Goal: Task Accomplishment & Management: Use online tool/utility

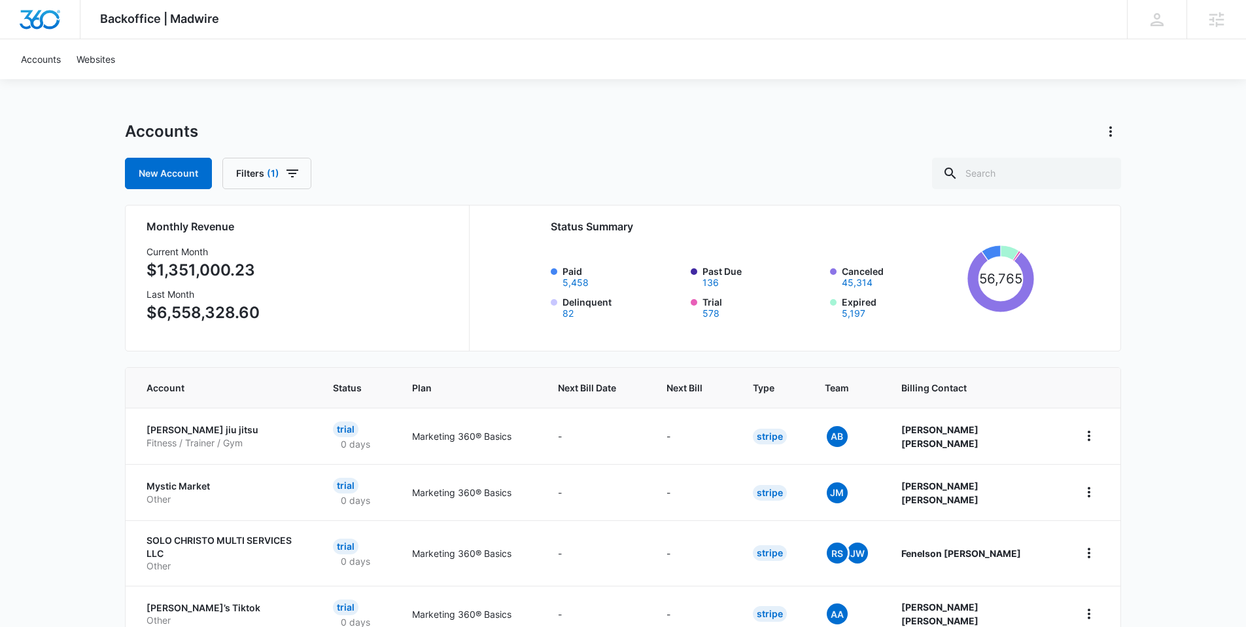
scroll to position [3, 0]
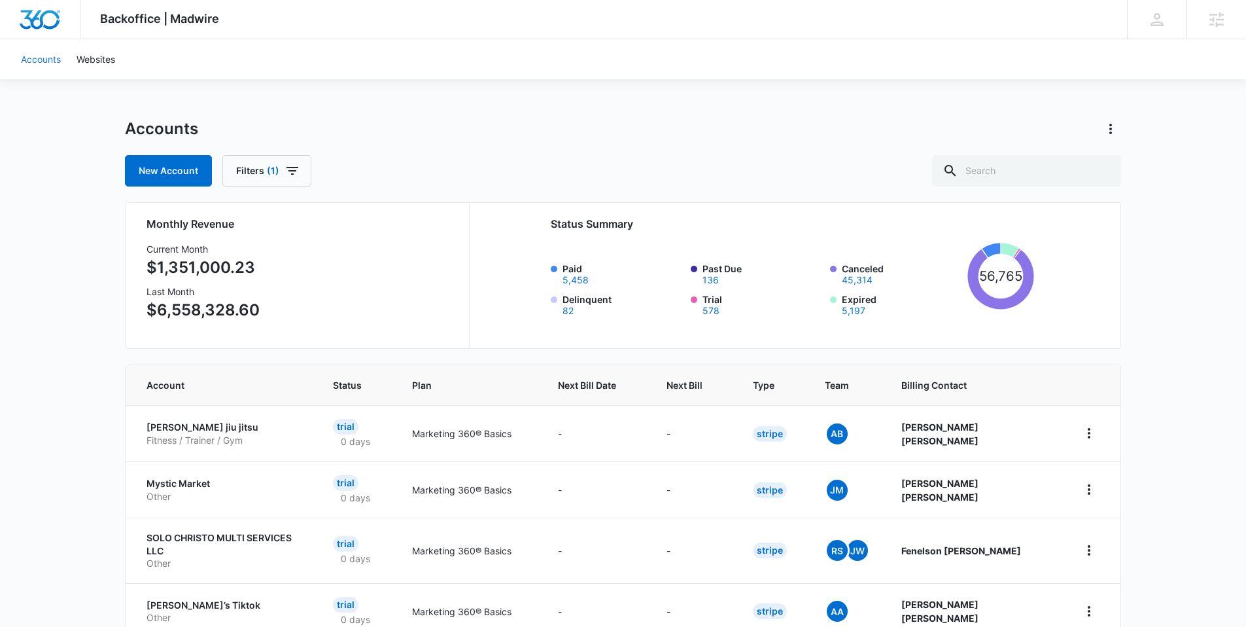
click at [35, 58] on link "Accounts" at bounding box center [41, 59] width 56 height 40
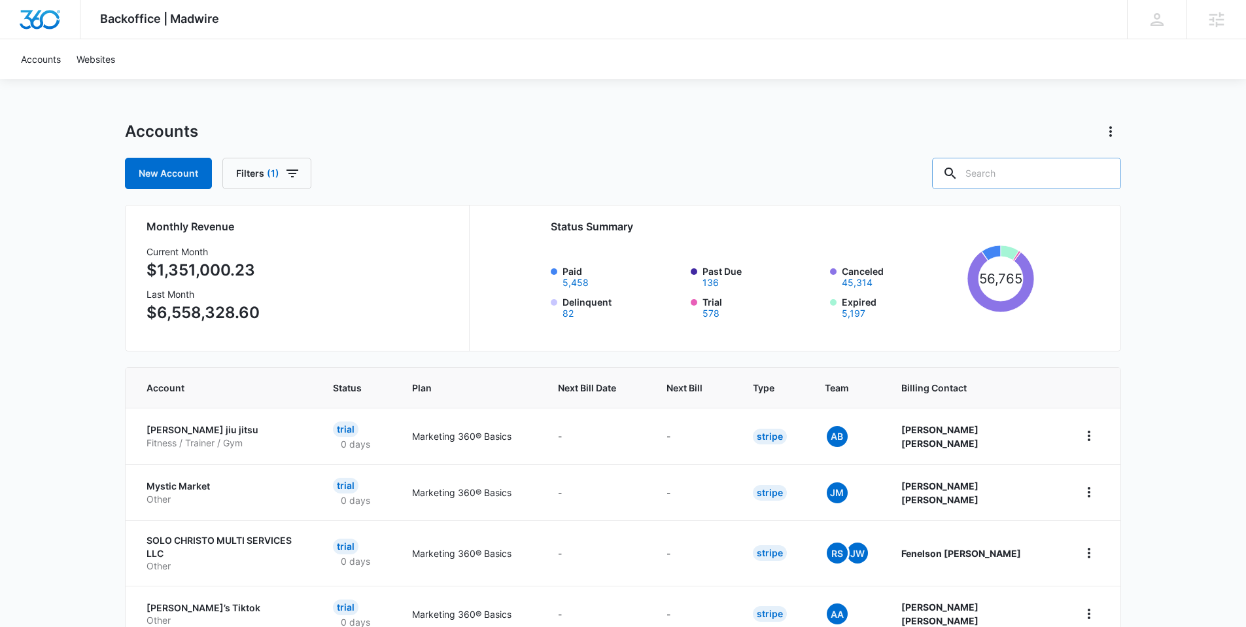
click at [1030, 166] on input "text" at bounding box center [1026, 173] width 189 height 31
paste input "M339156"
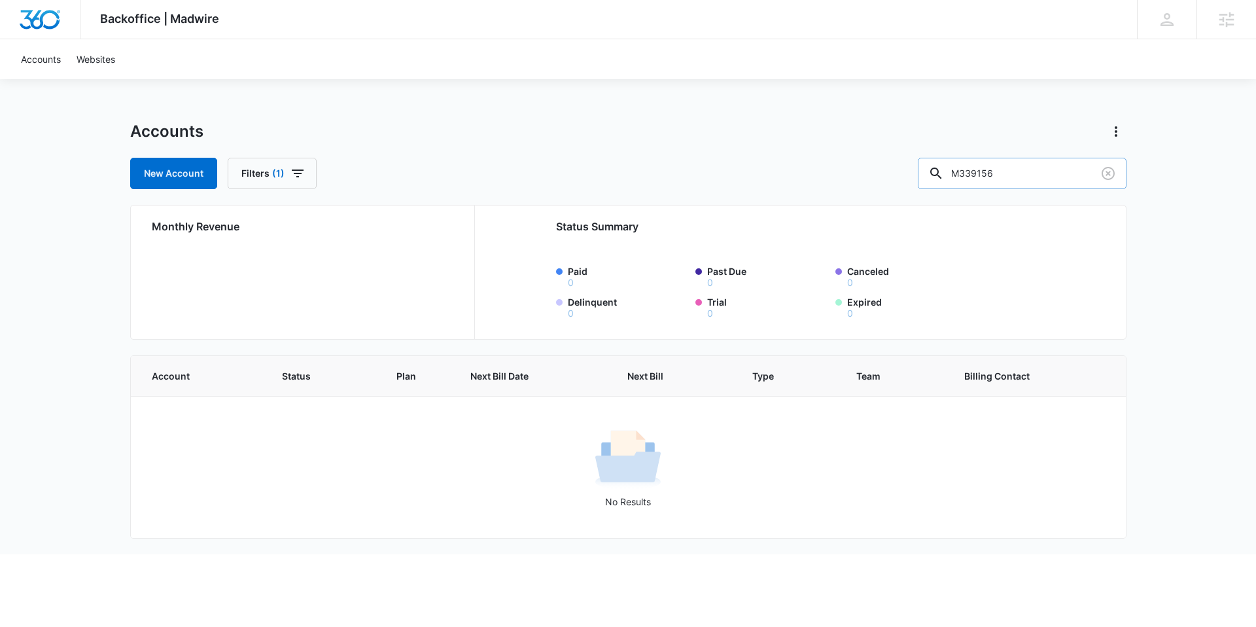
click at [988, 171] on input "M339156" at bounding box center [1022, 173] width 209 height 31
type input "M339156"
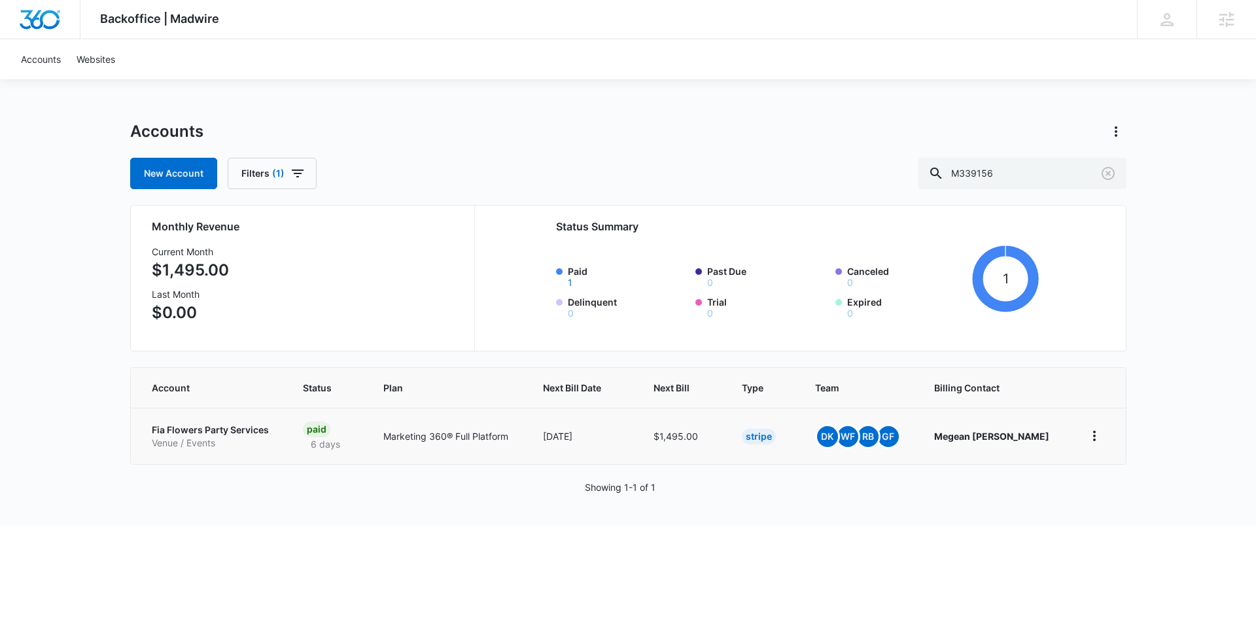
click at [244, 425] on p "Fia Flowers Party Services" at bounding box center [212, 429] width 120 height 13
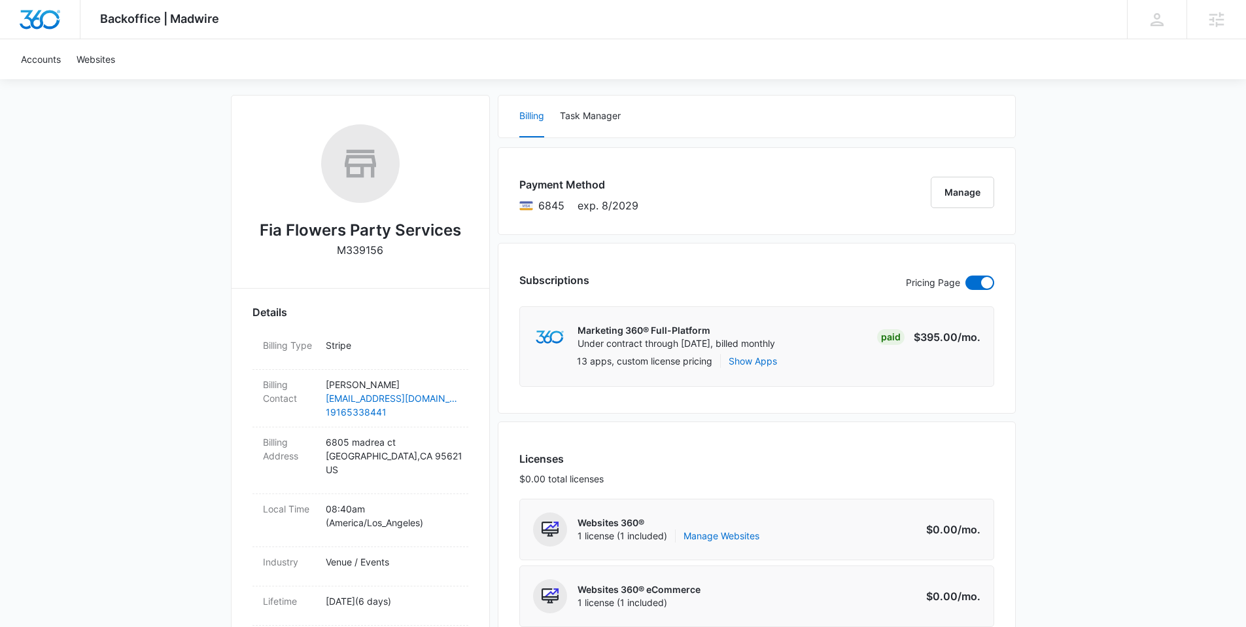
scroll to position [258, 0]
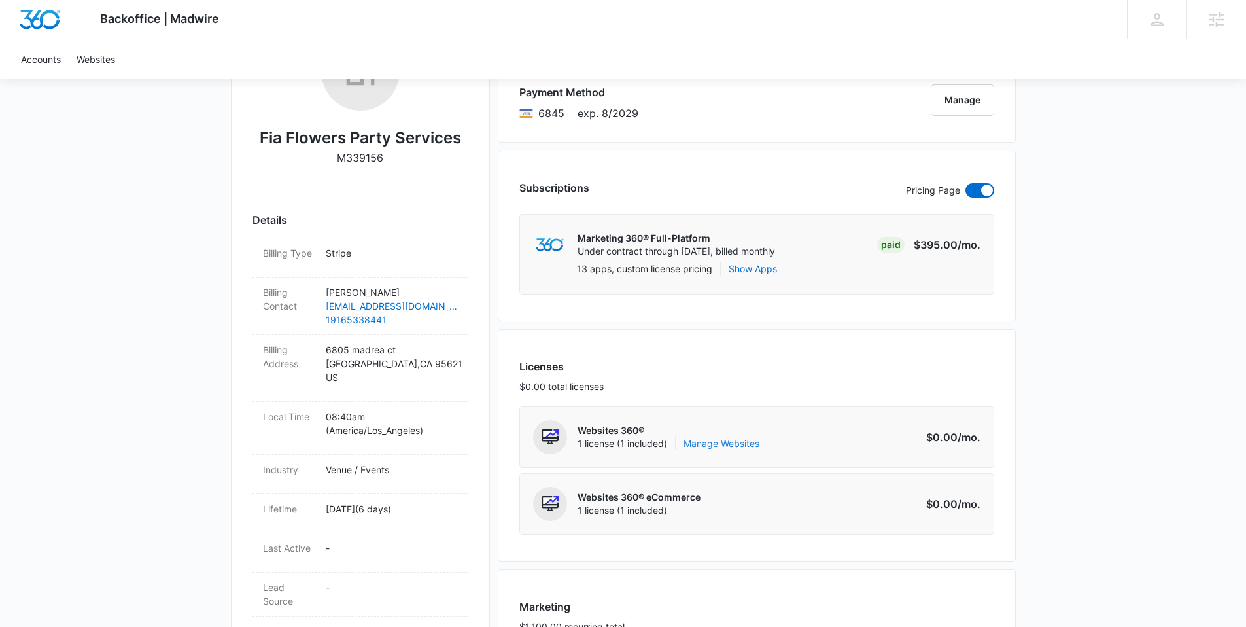
click at [731, 442] on link "Manage Websites" at bounding box center [722, 443] width 76 height 13
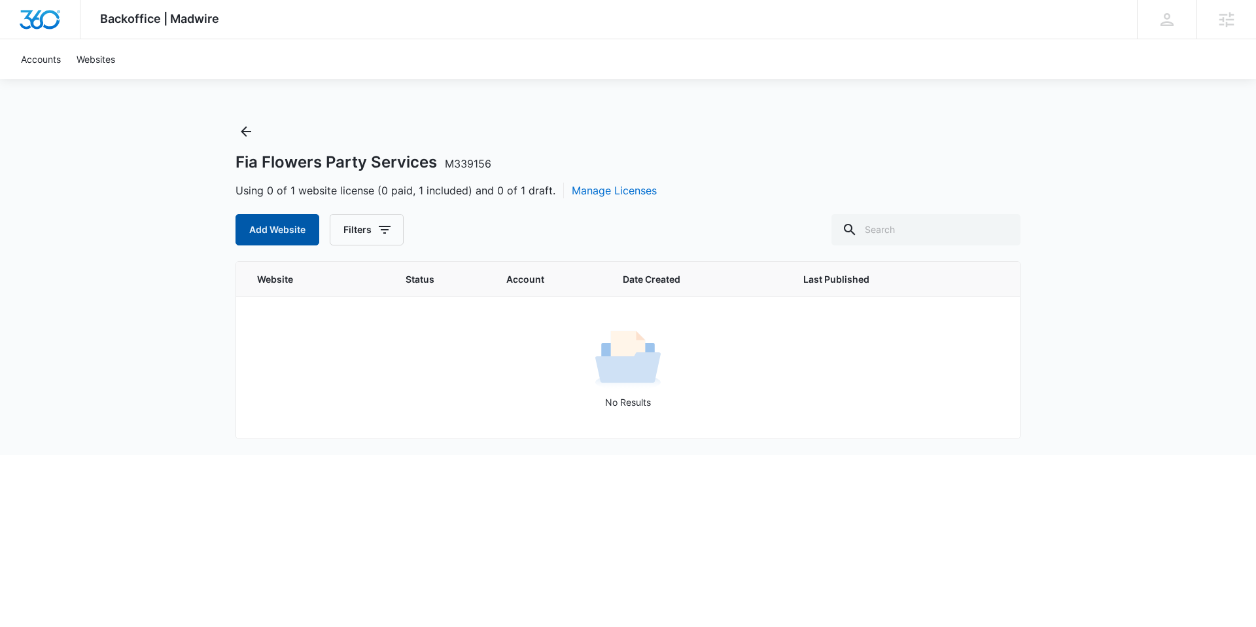
click at [279, 226] on button "Add Website" at bounding box center [278, 229] width 84 height 31
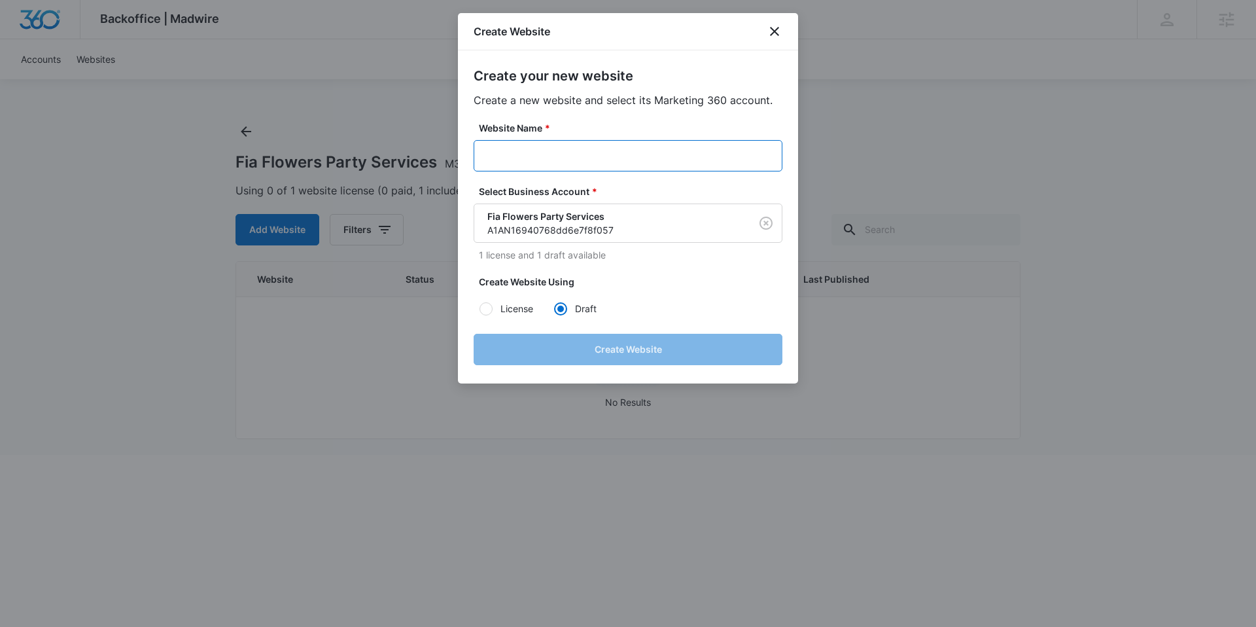
click at [618, 160] on input "Website Name *" at bounding box center [628, 155] width 309 height 31
paste input "M339156"
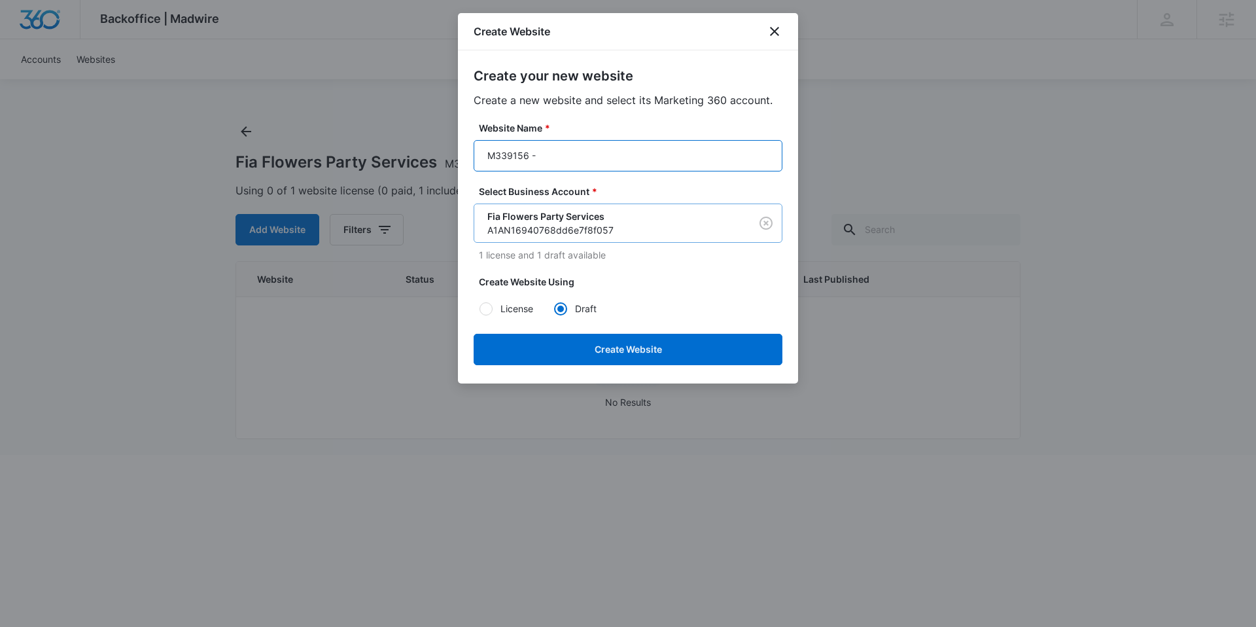
paste input "Fia Flowers Party Services"
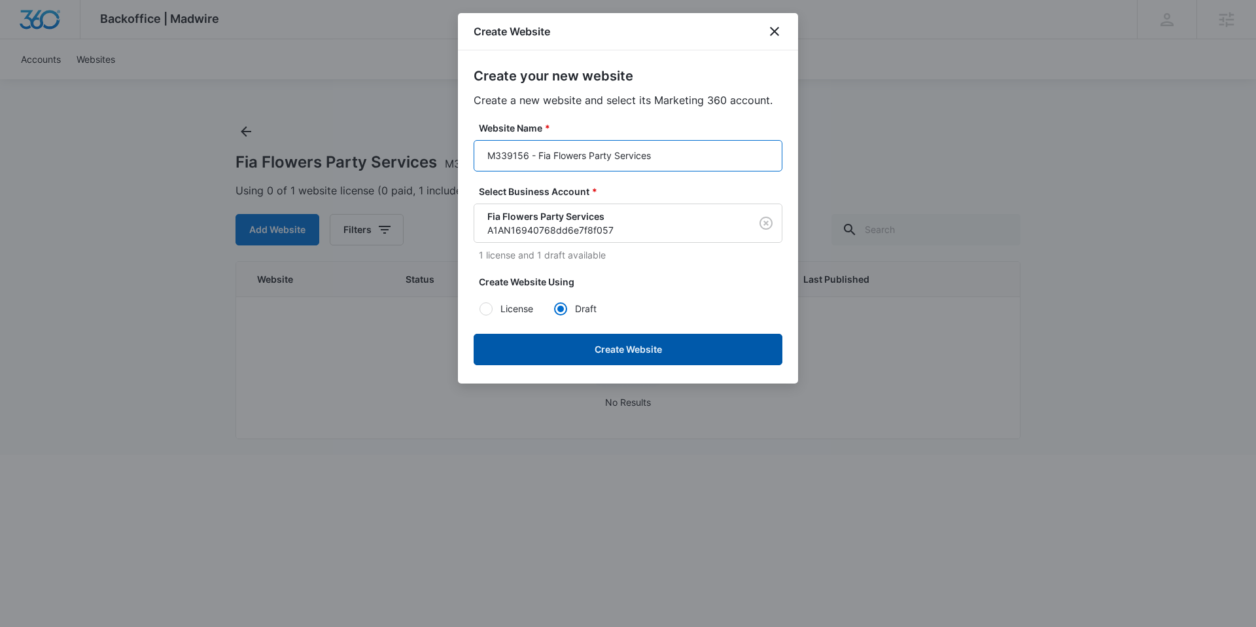
type input "M339156 - Fia Flowers Party Services"
click at [637, 350] on button "Create Website" at bounding box center [628, 349] width 309 height 31
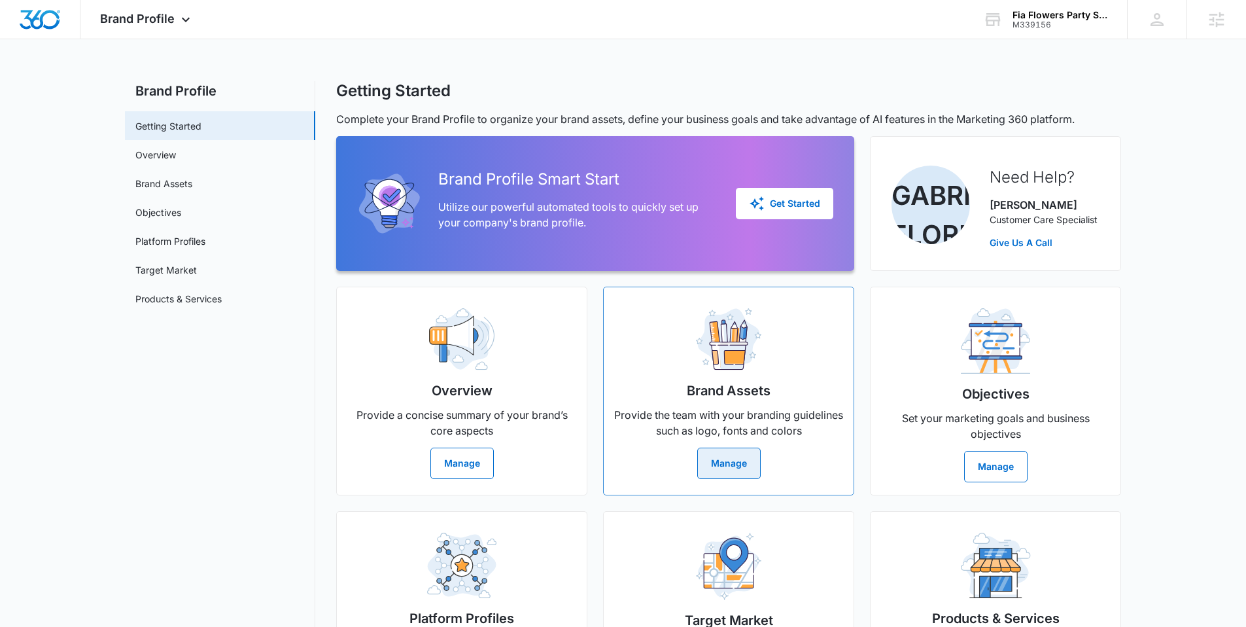
click at [701, 459] on button "Manage" at bounding box center [728, 462] width 63 height 31
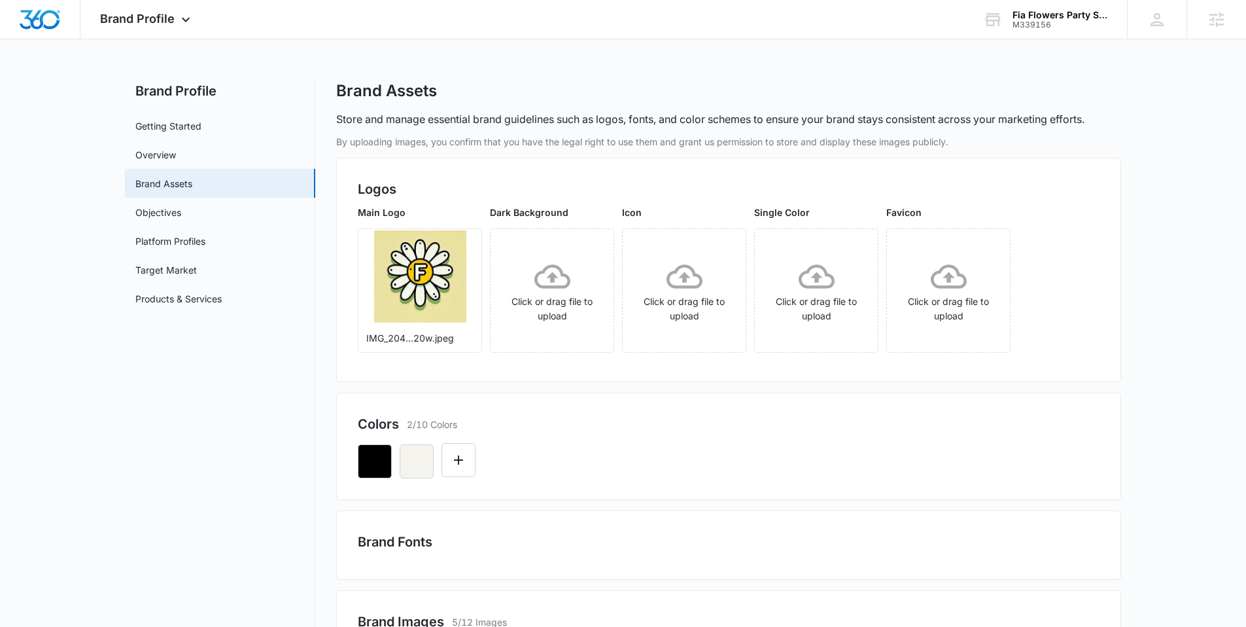
scroll to position [105, 0]
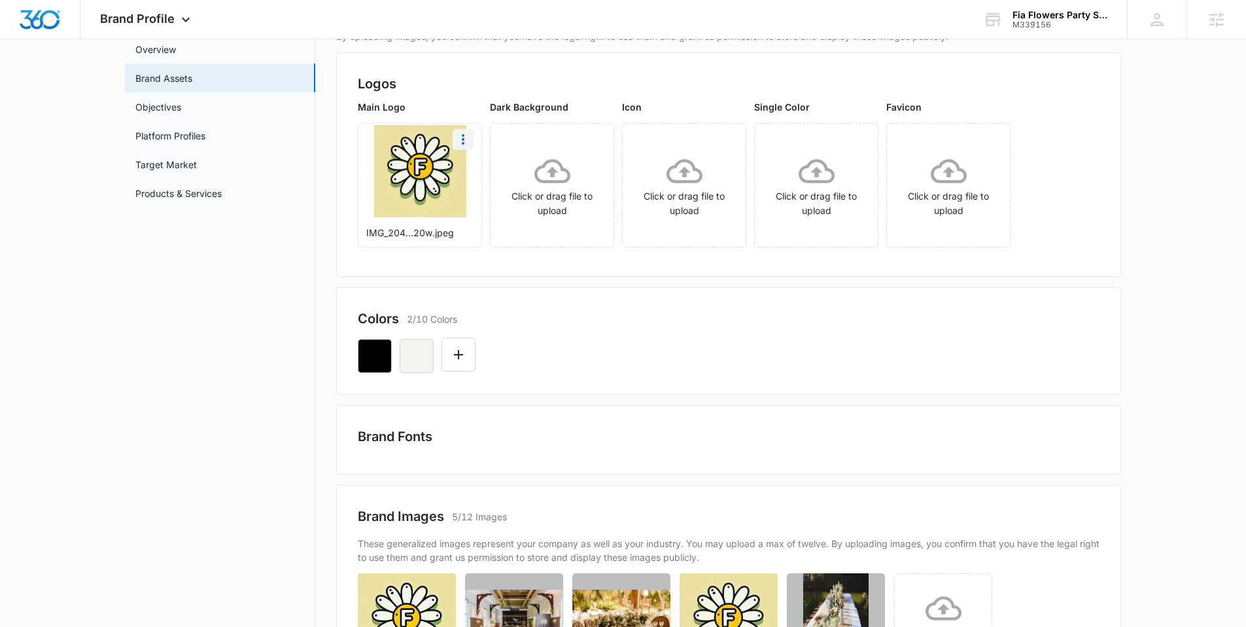
click at [463, 145] on icon "More" at bounding box center [463, 139] width 16 height 16
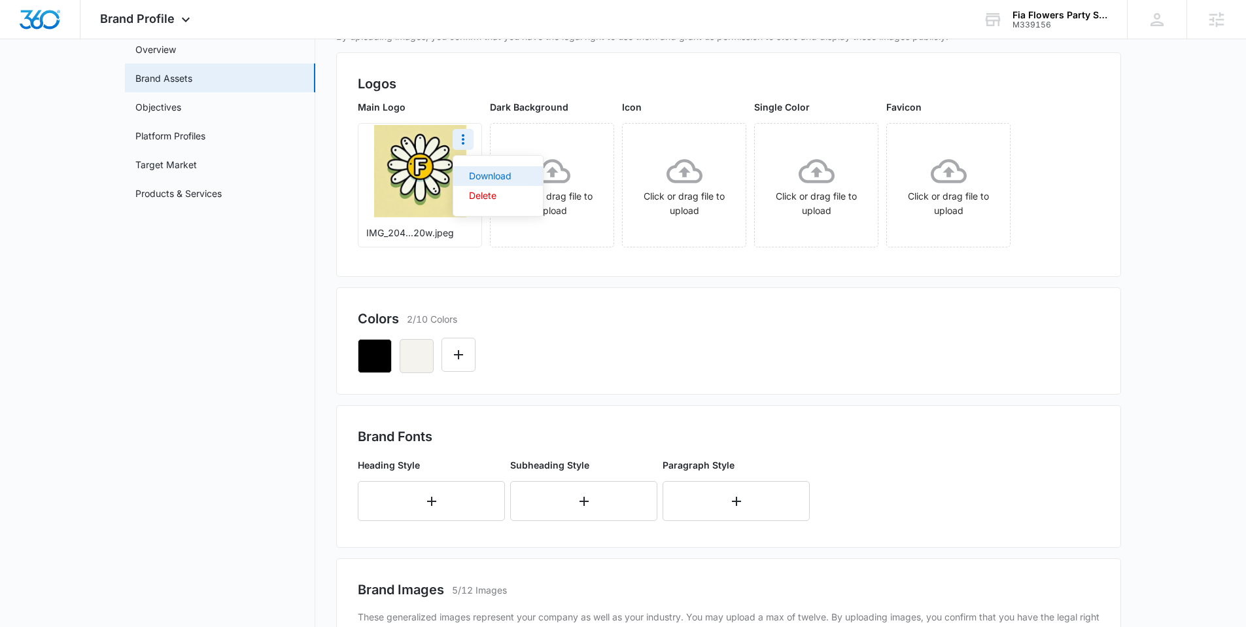
click at [485, 172] on div "Download" at bounding box center [490, 175] width 43 height 9
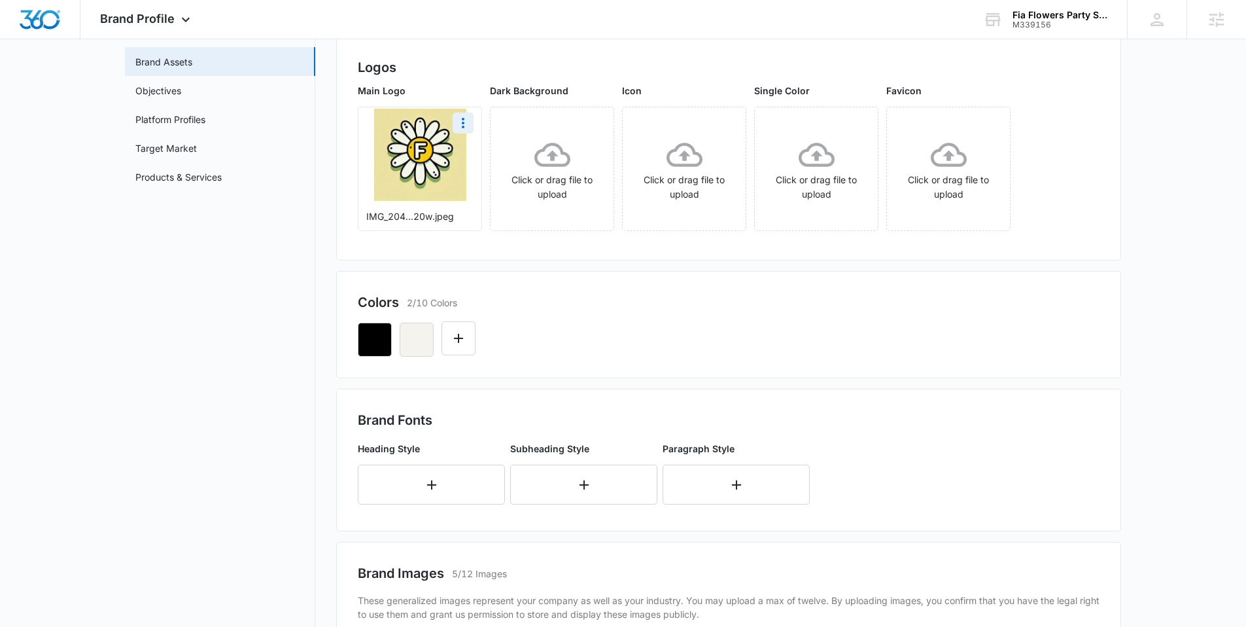
scroll to position [0, 0]
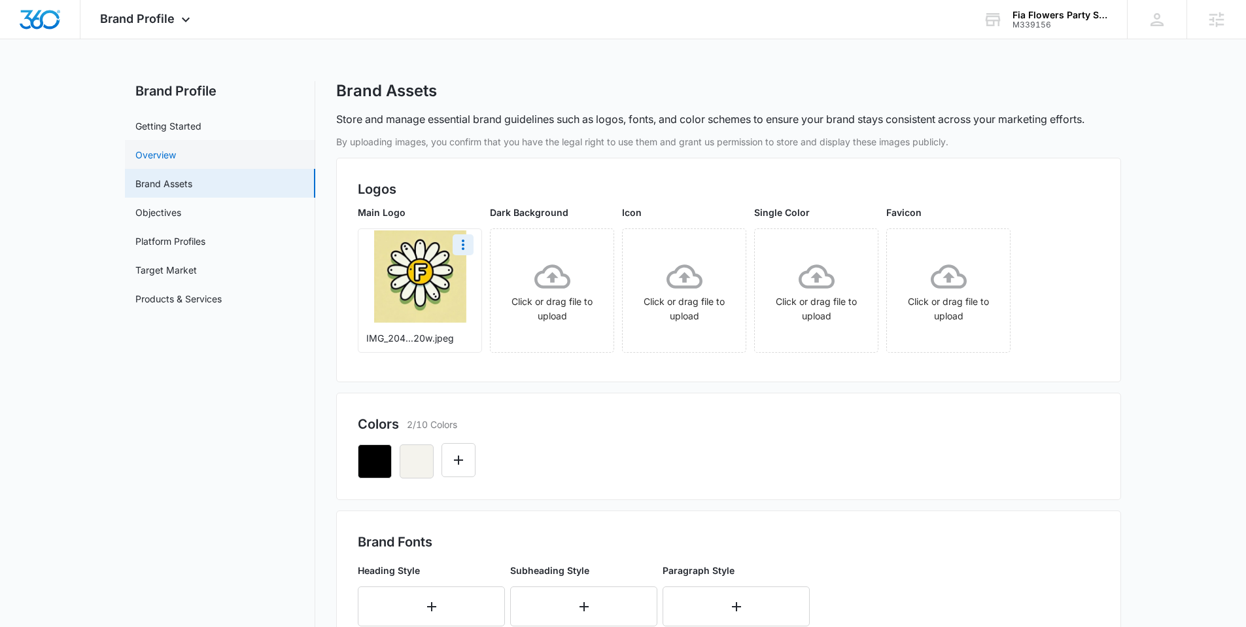
click at [176, 152] on link "Overview" at bounding box center [155, 155] width 41 height 14
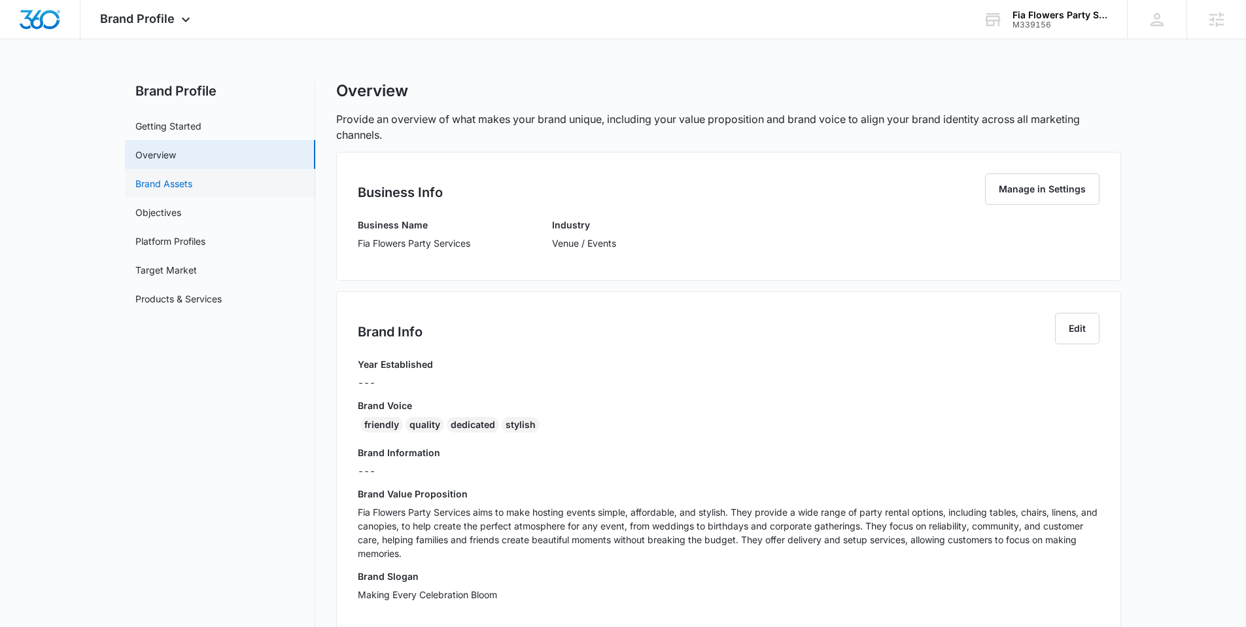
click at [192, 190] on link "Brand Assets" at bounding box center [163, 184] width 57 height 14
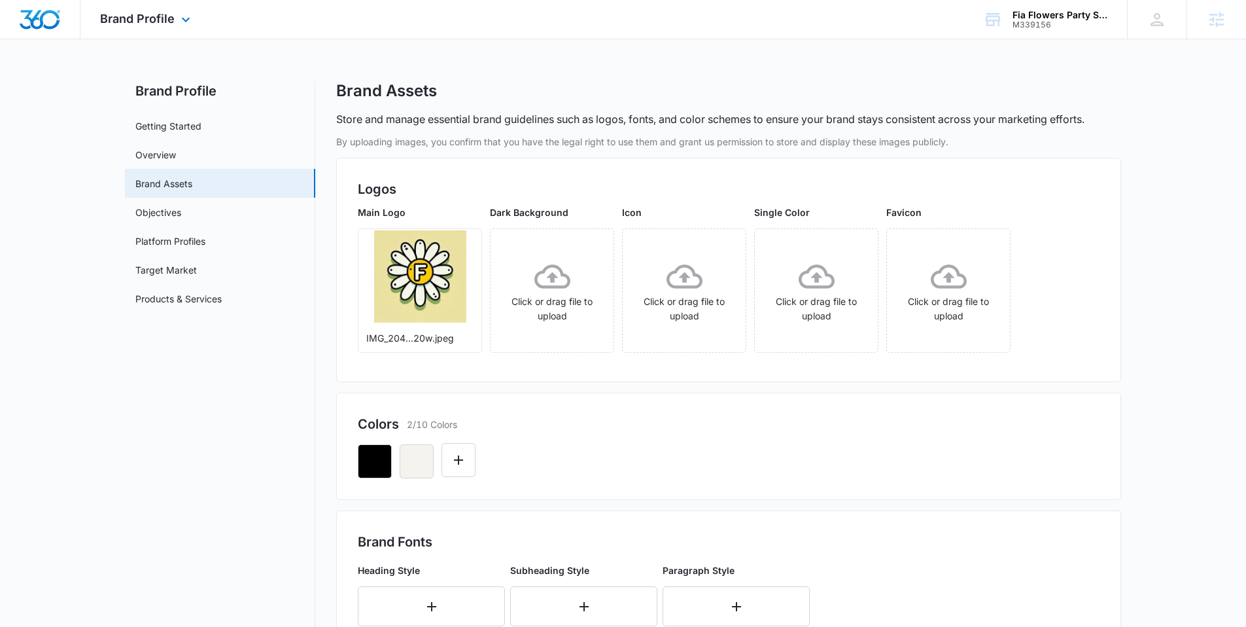
click at [174, 18] on div "Brand Profile Apps Reputation Websites Forms CRM Email Social Content Ads Intel…" at bounding box center [146, 19] width 133 height 39
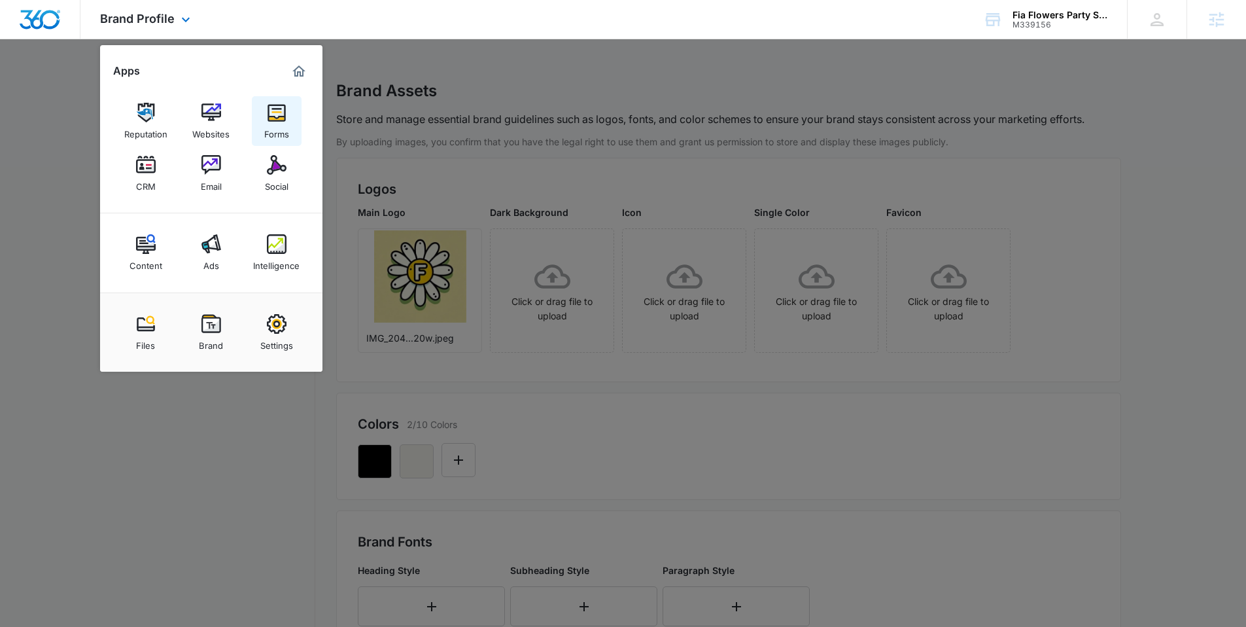
click at [286, 113] on link "Forms" at bounding box center [277, 121] width 50 height 50
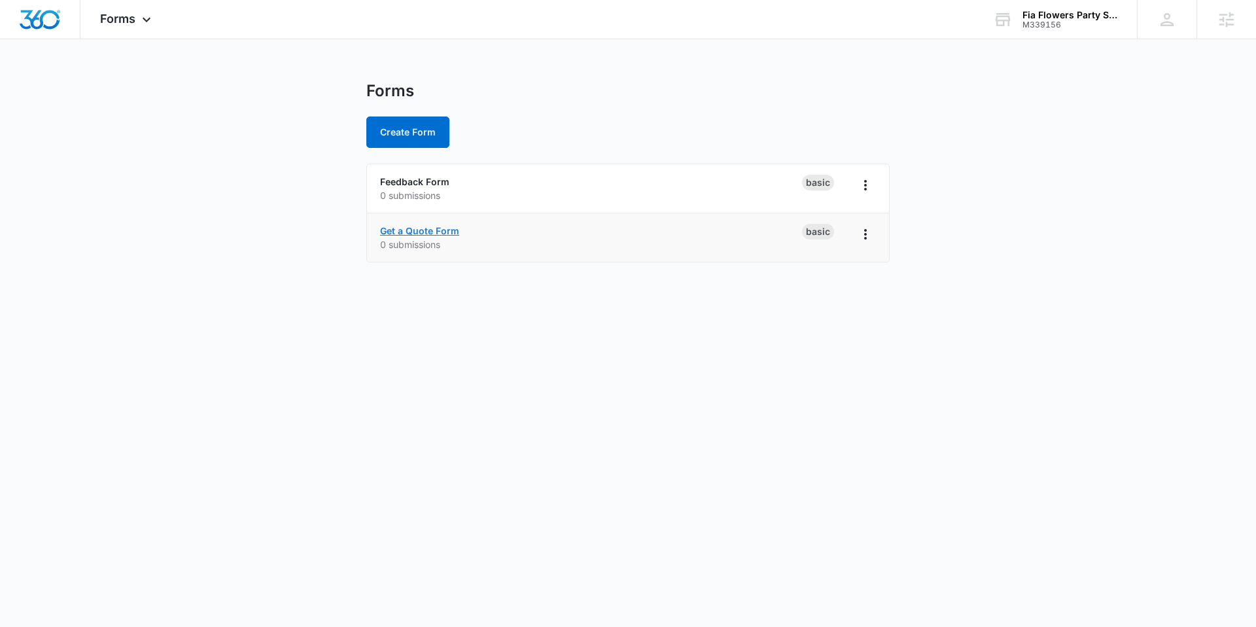
click at [440, 230] on link "Get a Quote Form" at bounding box center [419, 230] width 79 height 11
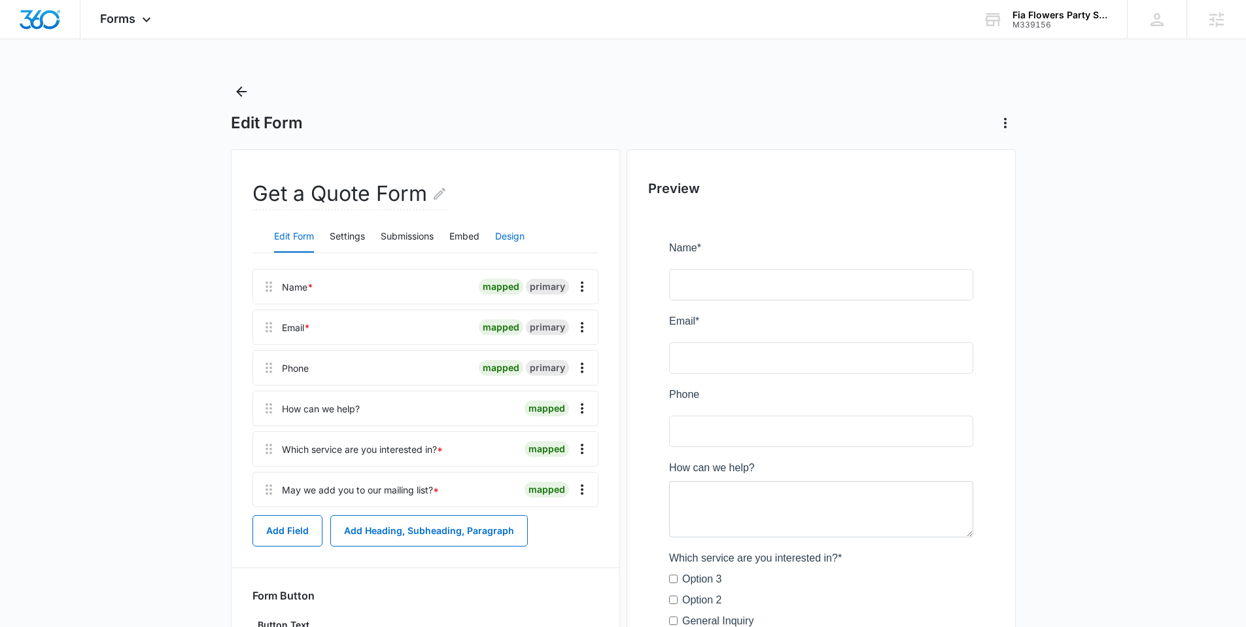
click at [521, 241] on button "Design" at bounding box center [509, 236] width 29 height 31
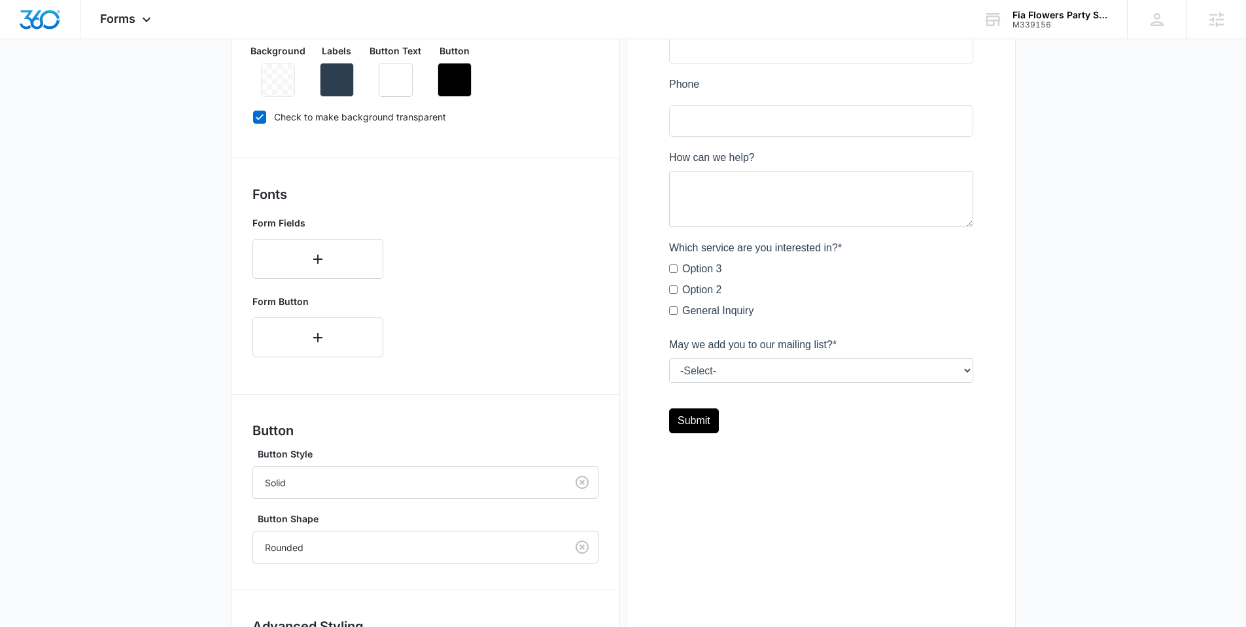
scroll to position [434, 0]
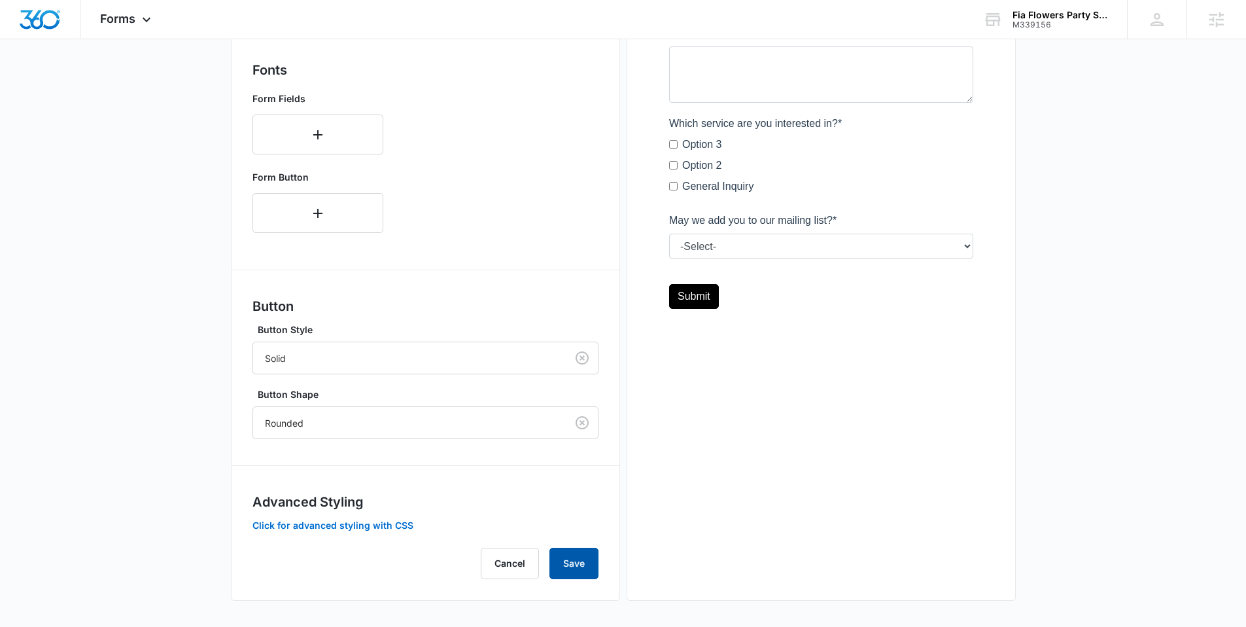
click at [578, 557] on button "Save" at bounding box center [574, 563] width 49 height 31
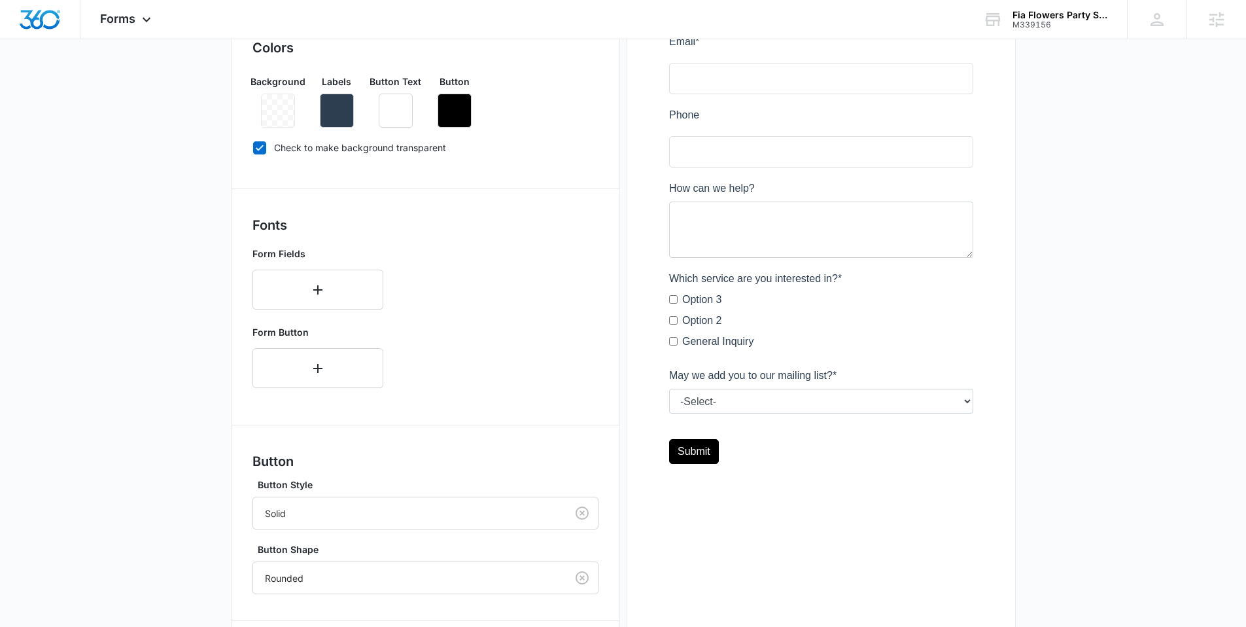
scroll to position [131, 0]
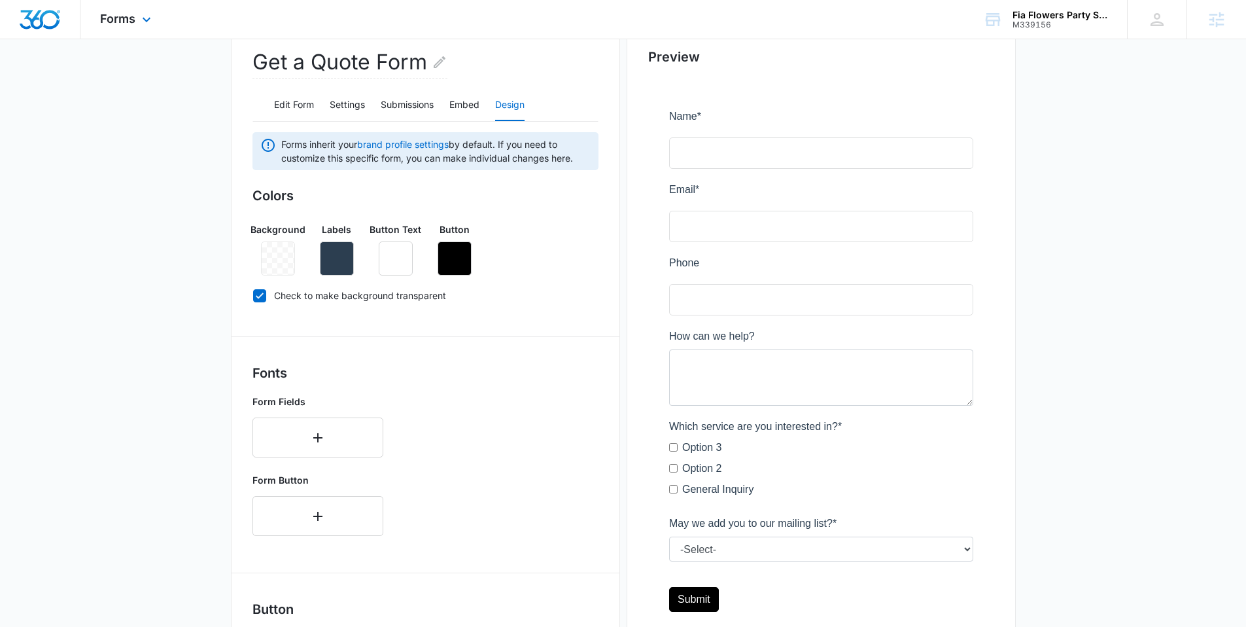
click at [116, 27] on div "Forms Apps Reputation Websites Forms CRM Email Social Content Ads Intelligence …" at bounding box center [127, 19] width 94 height 39
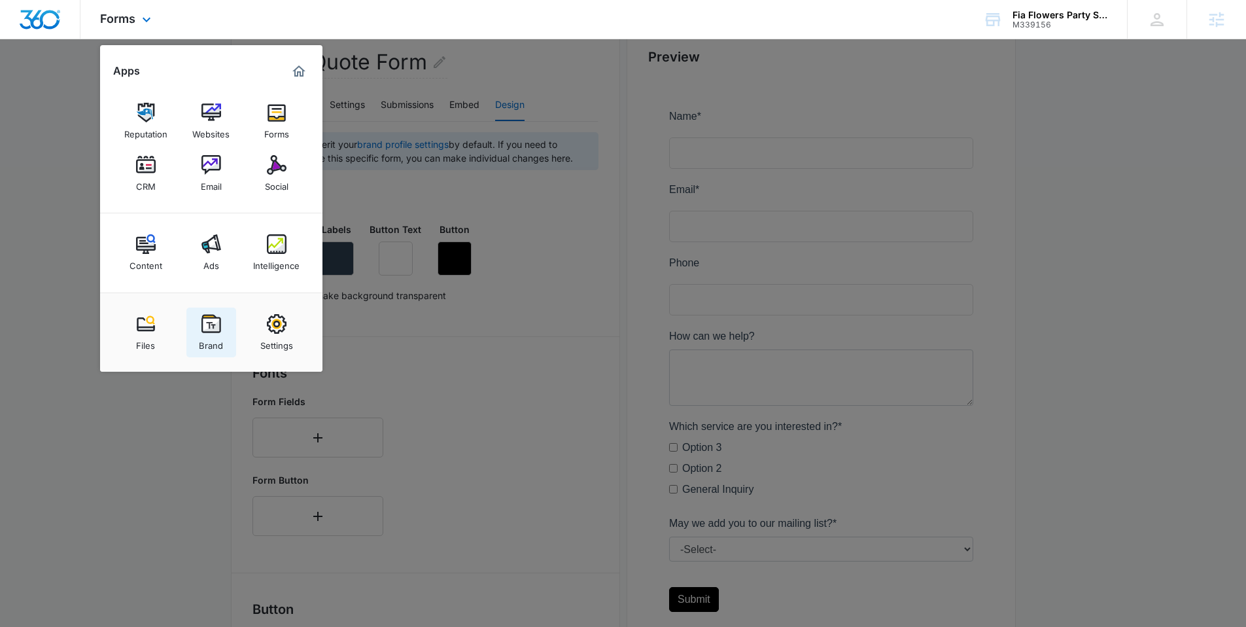
click at [215, 329] on img at bounding box center [211, 324] width 20 height 20
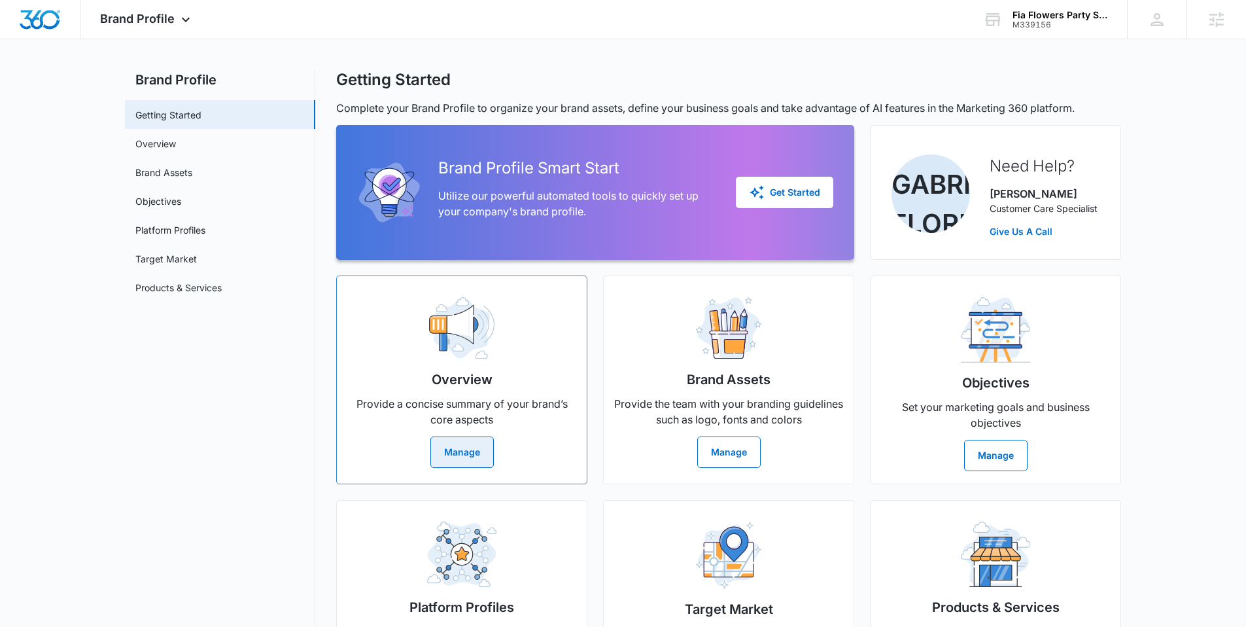
scroll to position [109, 0]
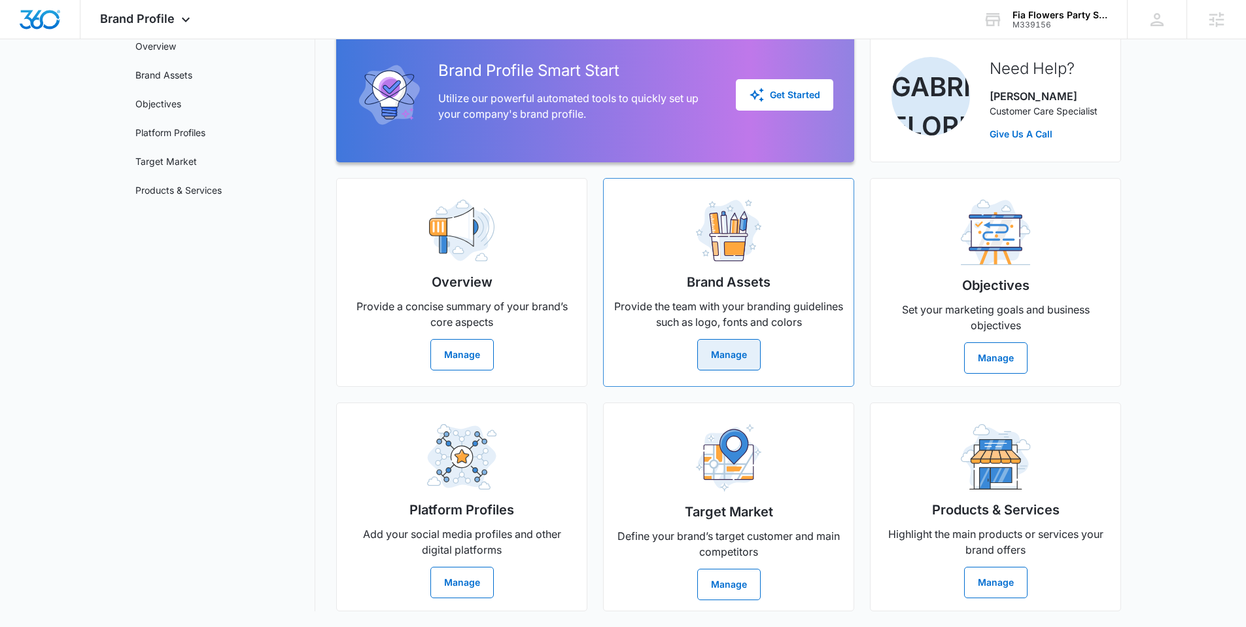
click at [720, 349] on button "Manage" at bounding box center [728, 354] width 63 height 31
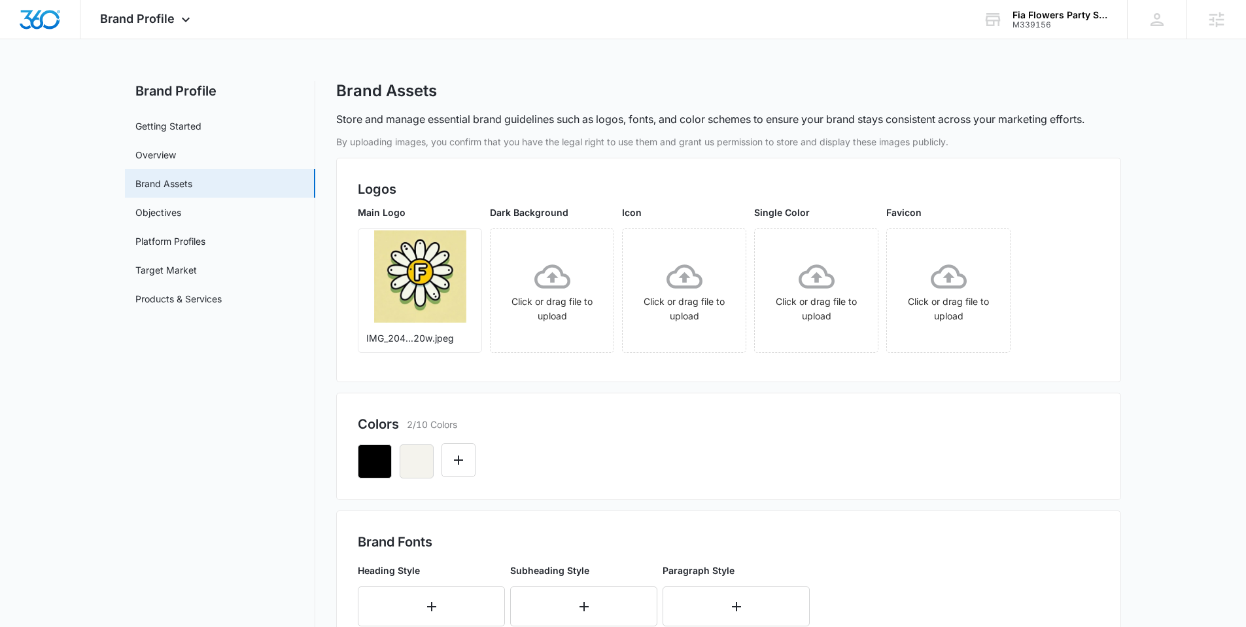
scroll to position [402, 0]
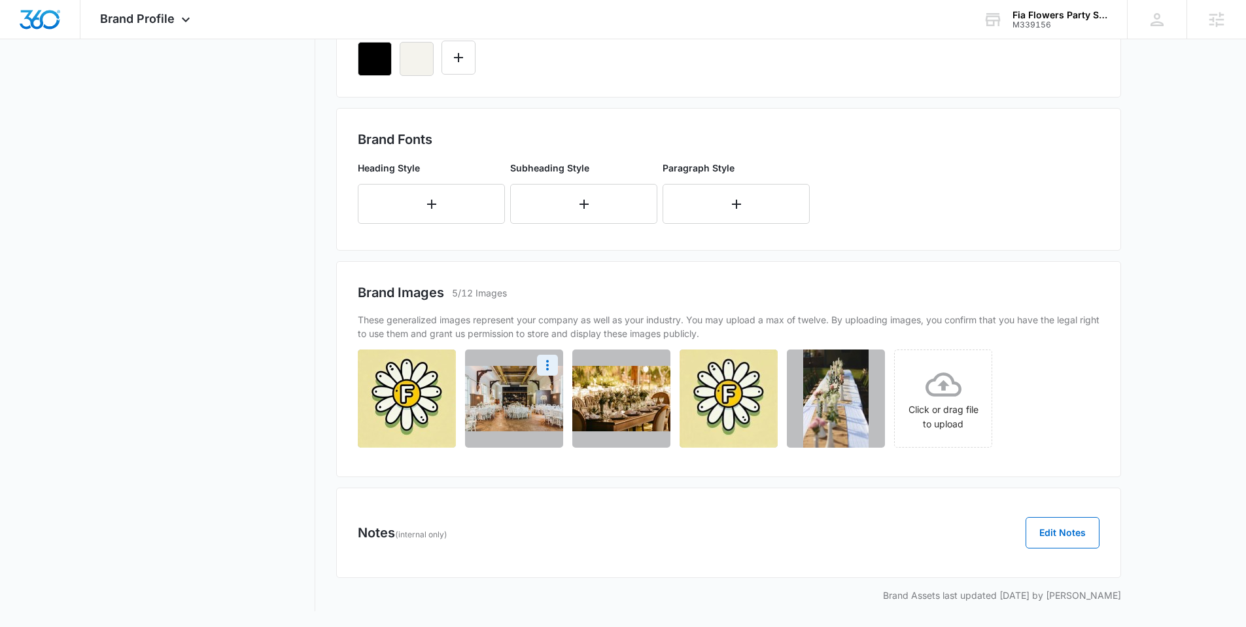
click at [510, 376] on img at bounding box center [514, 398] width 98 height 65
click at [642, 383] on img at bounding box center [621, 398] width 98 height 65
click at [848, 385] on img at bounding box center [835, 398] width 65 height 98
click at [870, 362] on icon "More" at bounding box center [869, 365] width 3 height 10
click at [827, 397] on div "Download" at bounding box center [826, 401] width 43 height 9
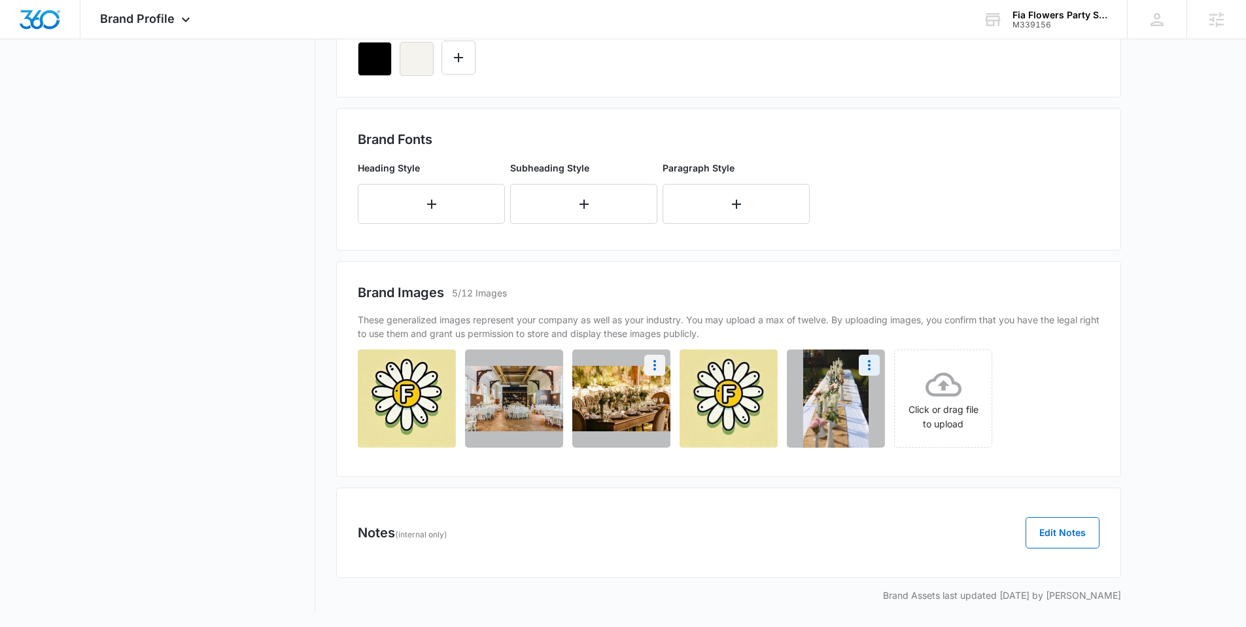
click at [650, 359] on icon "More" at bounding box center [655, 365] width 16 height 16
click at [620, 397] on div "Download" at bounding box center [612, 401] width 43 height 9
click at [548, 363] on icon "More" at bounding box center [548, 365] width 16 height 16
click at [528, 393] on button "Download" at bounding box center [513, 402] width 90 height 20
